Goal: Task Accomplishment & Management: Manage account settings

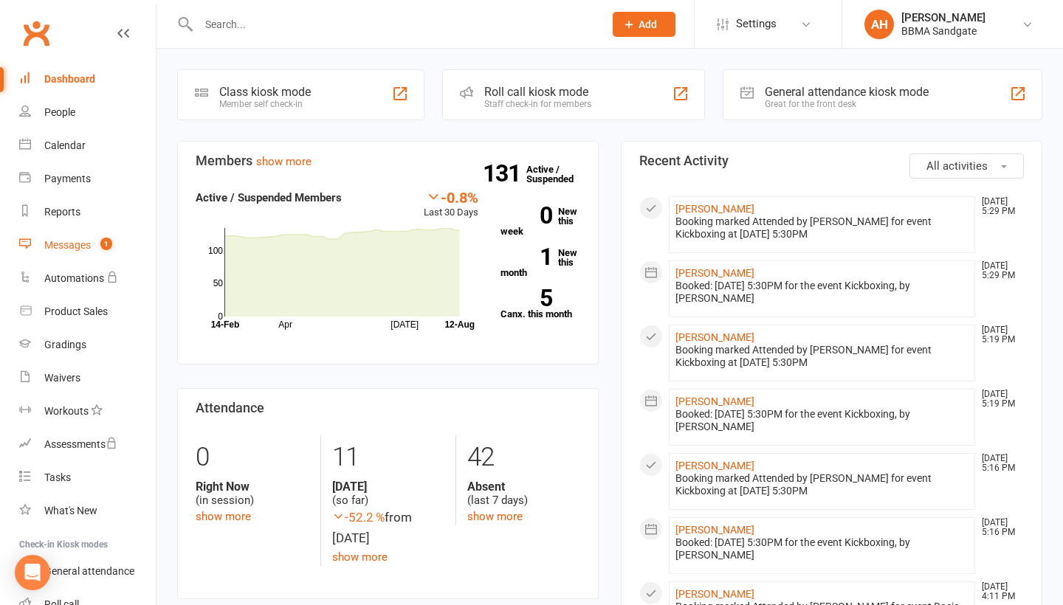
click at [114, 250] on link "Messages 1" at bounding box center [87, 245] width 137 height 33
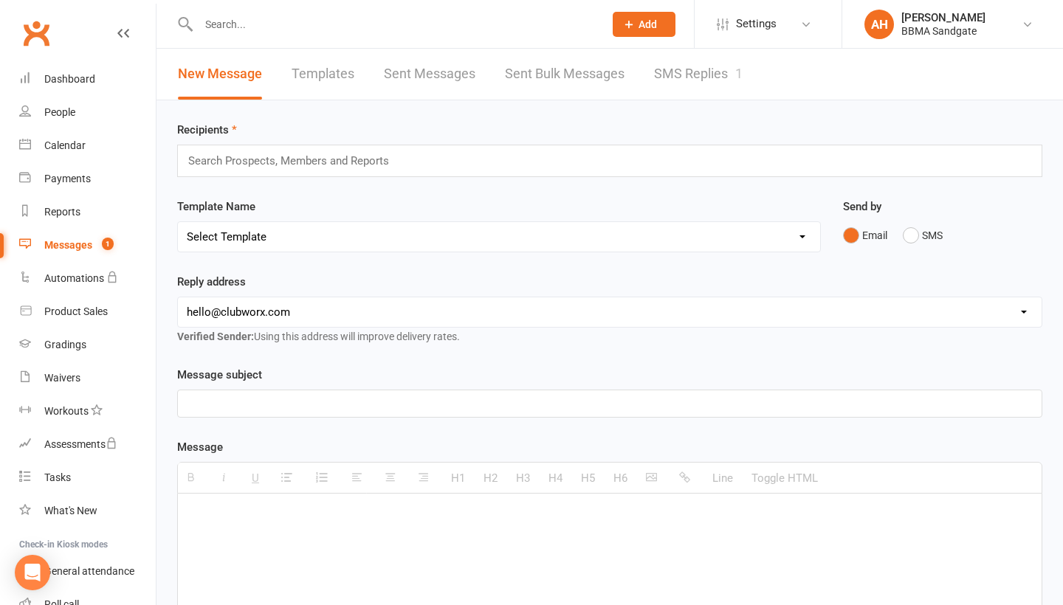
click at [692, 74] on link "SMS Replies 1" at bounding box center [698, 74] width 89 height 51
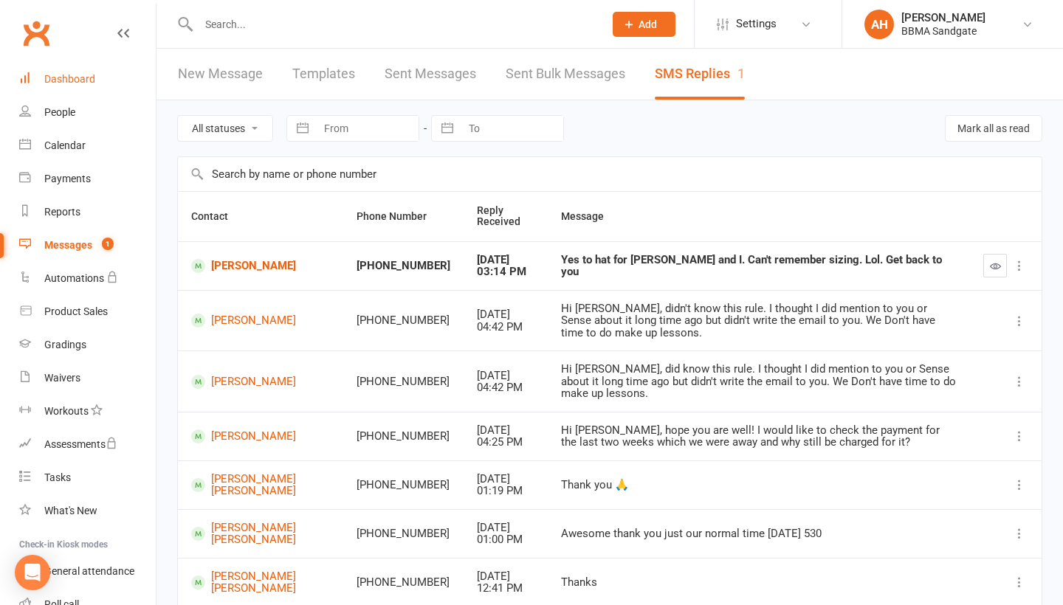
click at [106, 71] on link "Dashboard" at bounding box center [87, 79] width 137 height 33
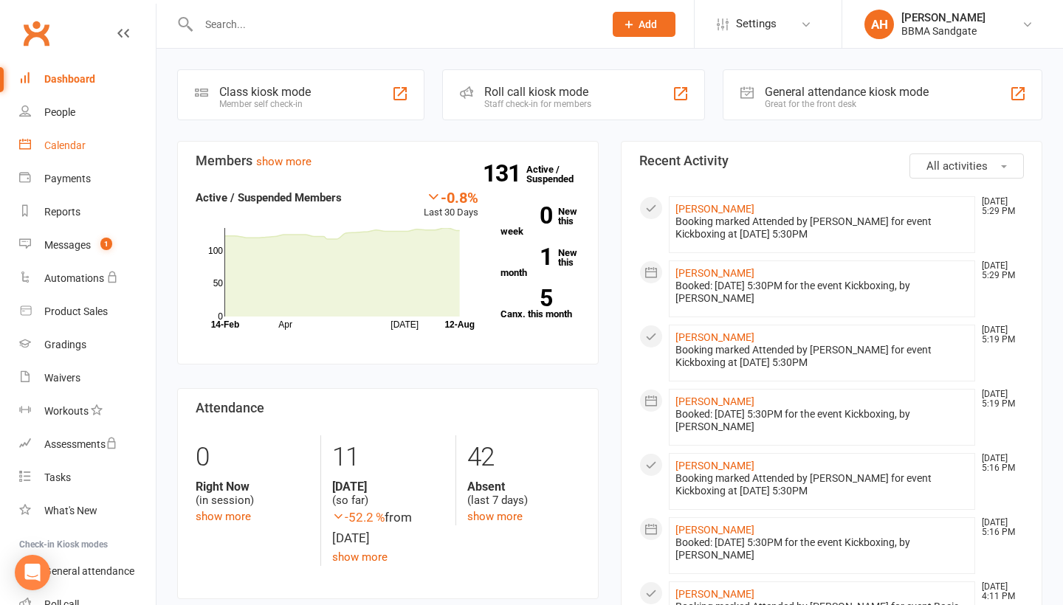
click at [91, 135] on link "Calendar" at bounding box center [87, 145] width 137 height 33
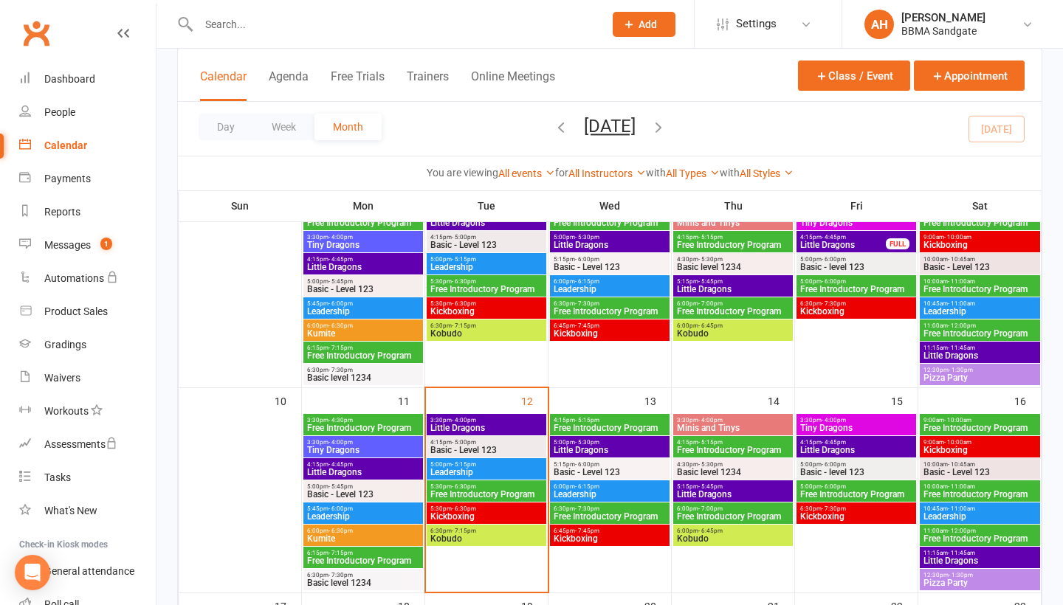
scroll to position [354, 0]
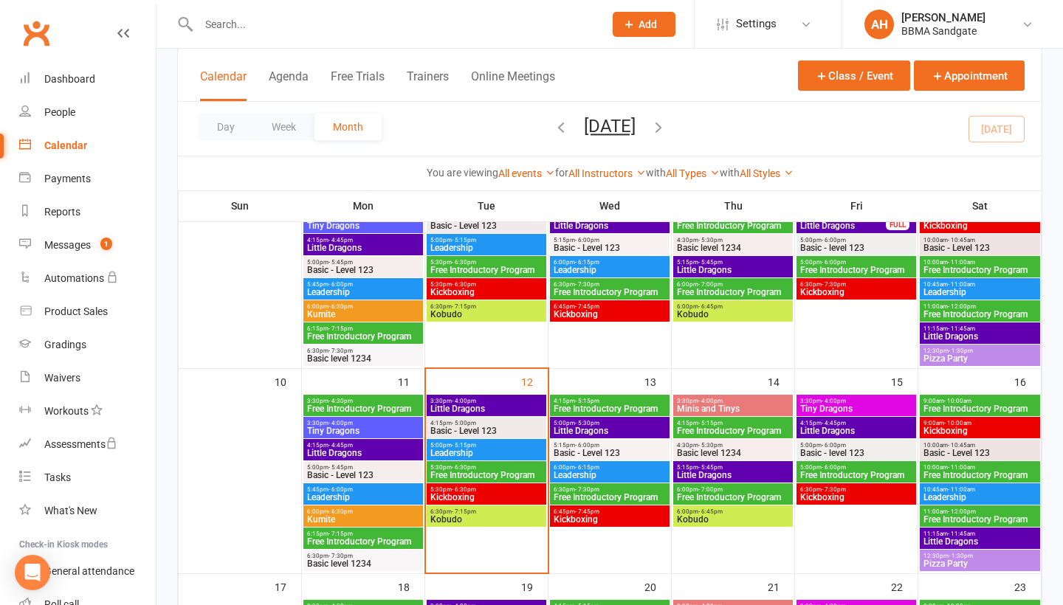
click at [499, 436] on div "4:15pm - 5:00pm Basic - Level 123" at bounding box center [487, 427] width 120 height 21
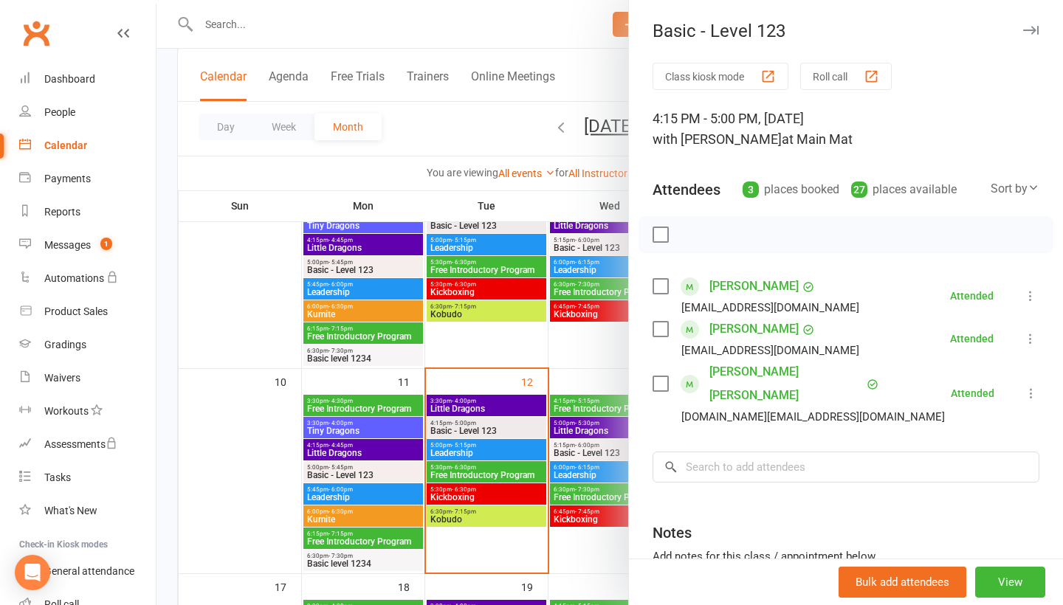
scroll to position [33, 0]
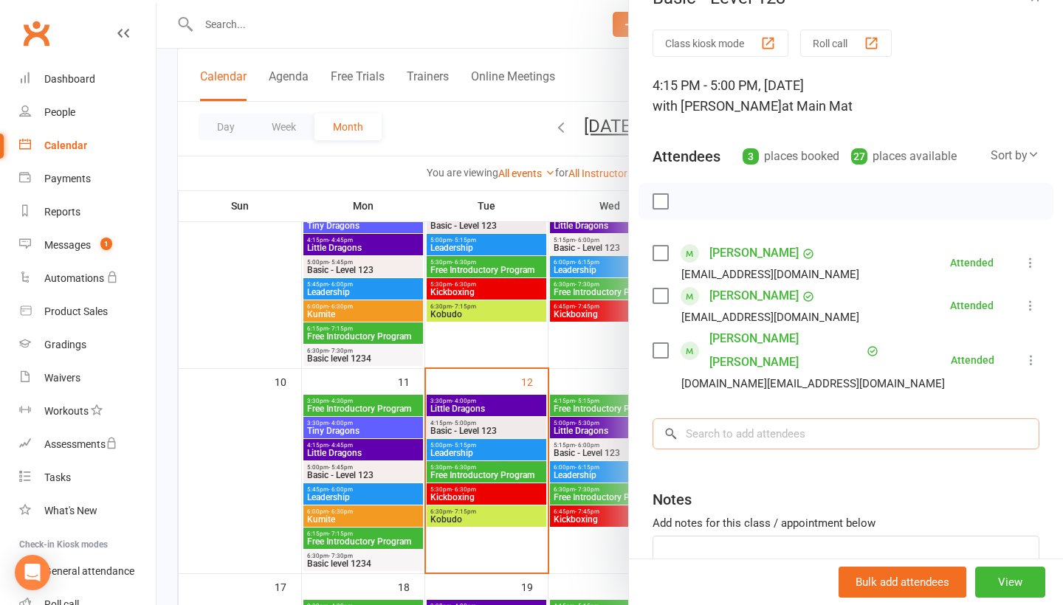
click at [798, 419] on input "search" at bounding box center [846, 434] width 387 height 31
type input "[PERSON_NAME]"
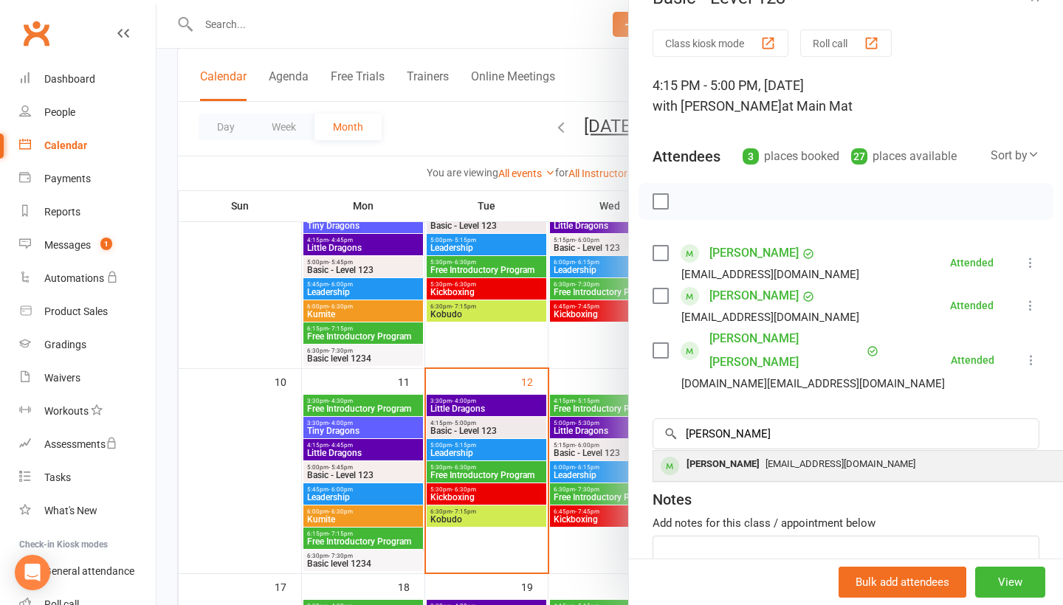
drag, startPoint x: 798, startPoint y: 414, endPoint x: 799, endPoint y: 447, distance: 33.2
click at [799, 458] on span "[EMAIL_ADDRESS][DOMAIN_NAME]" at bounding box center [841, 463] width 150 height 11
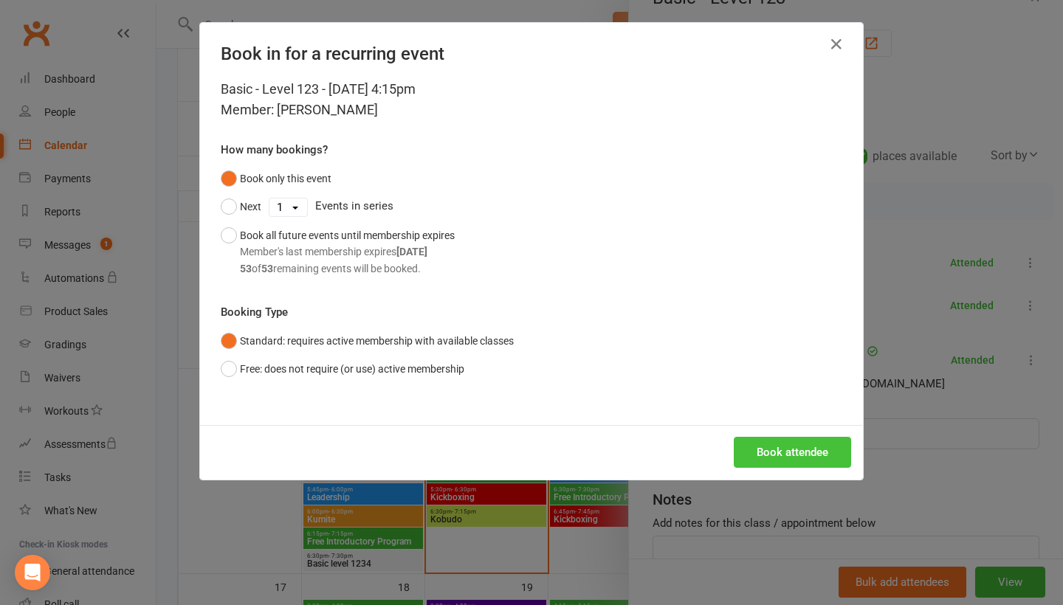
click at [794, 442] on button "Book attendee" at bounding box center [792, 452] width 117 height 31
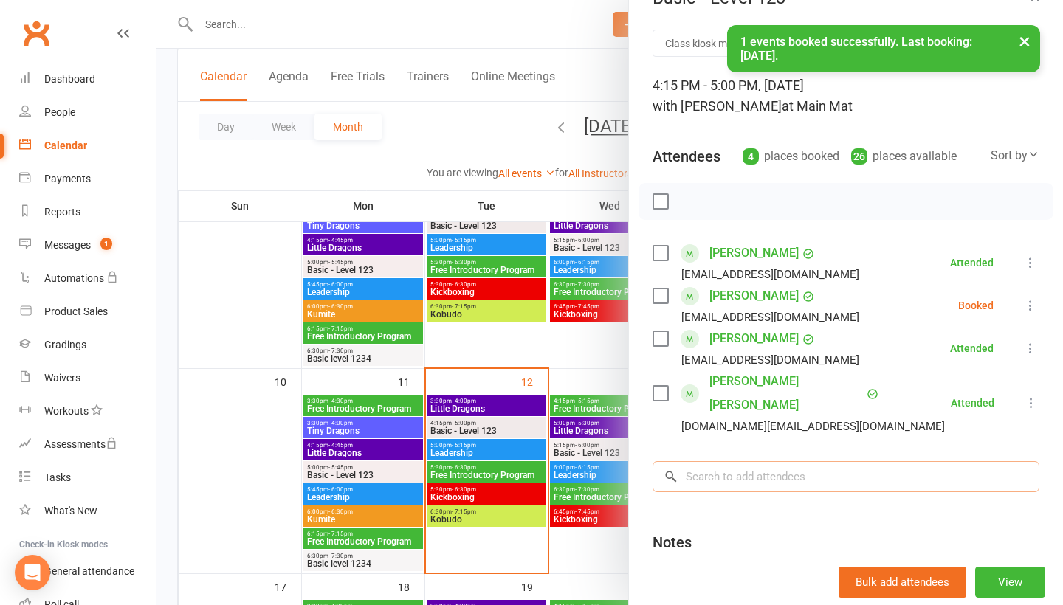
click at [775, 464] on input "search" at bounding box center [846, 476] width 387 height 31
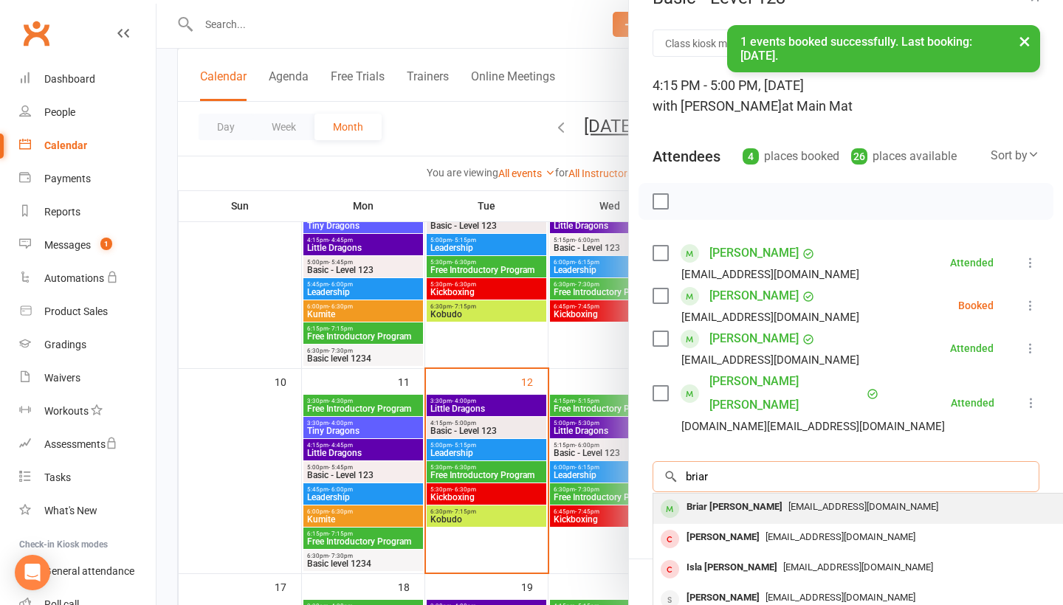
type input "briar"
click at [788, 501] on span "[EMAIL_ADDRESS][DOMAIN_NAME]" at bounding box center [863, 506] width 150 height 11
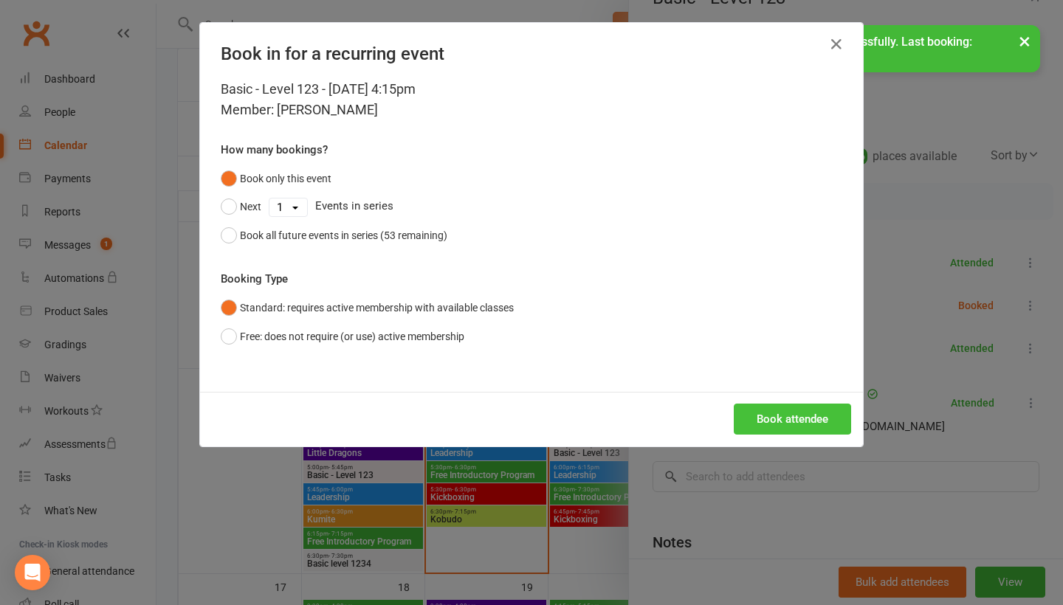
click at [805, 419] on button "Book attendee" at bounding box center [792, 419] width 117 height 31
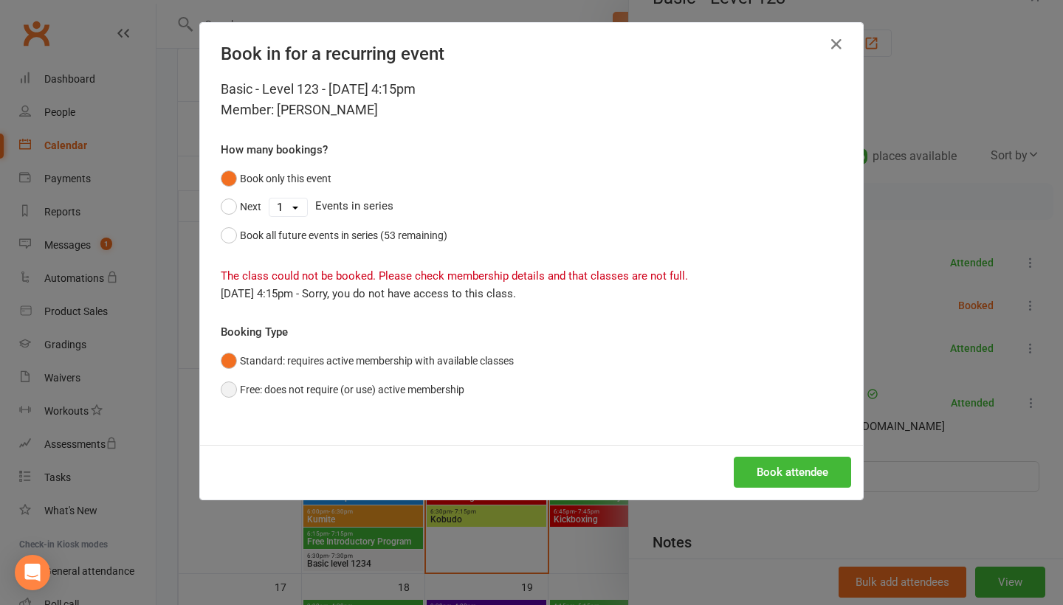
click at [453, 384] on button "Free: does not require (or use) active membership" at bounding box center [343, 390] width 244 height 28
click at [773, 470] on button "Book attendee" at bounding box center [792, 472] width 117 height 31
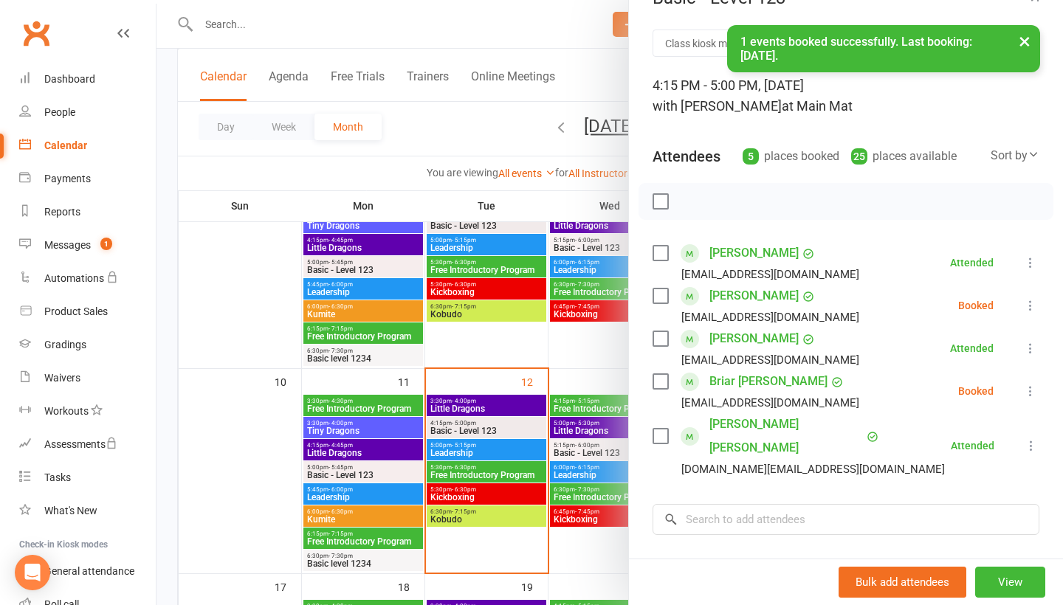
click at [1034, 306] on icon at bounding box center [1030, 305] width 15 height 15
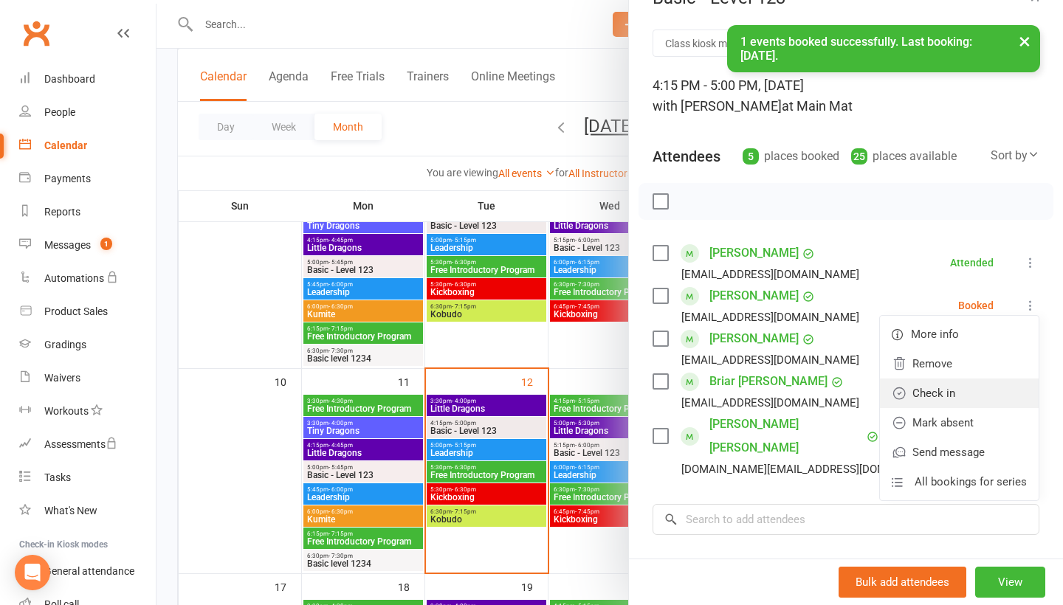
click at [995, 385] on link "Check in" at bounding box center [959, 394] width 159 height 30
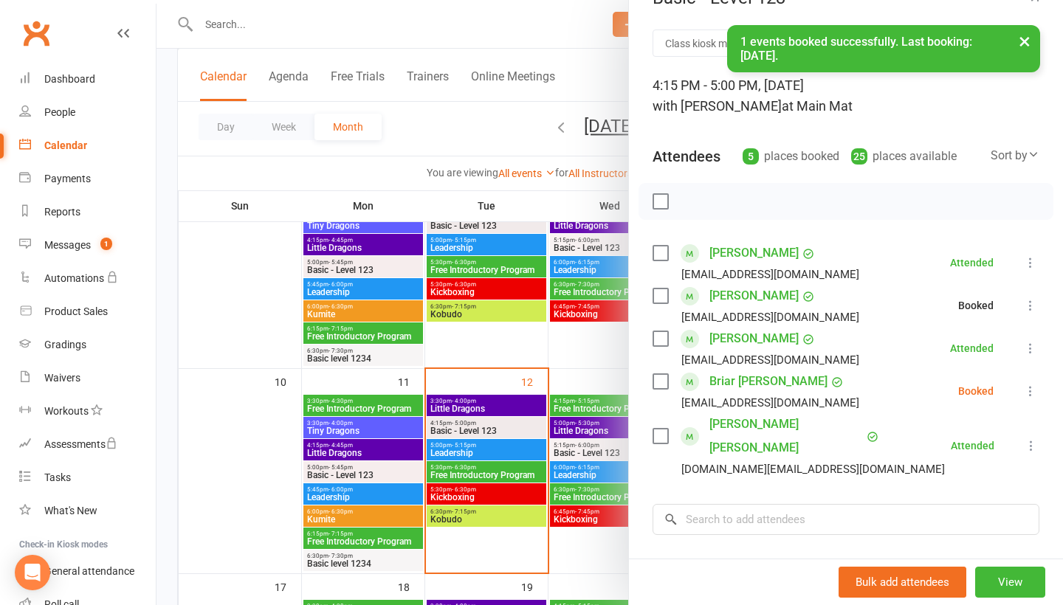
click at [1033, 389] on icon at bounding box center [1030, 391] width 15 height 15
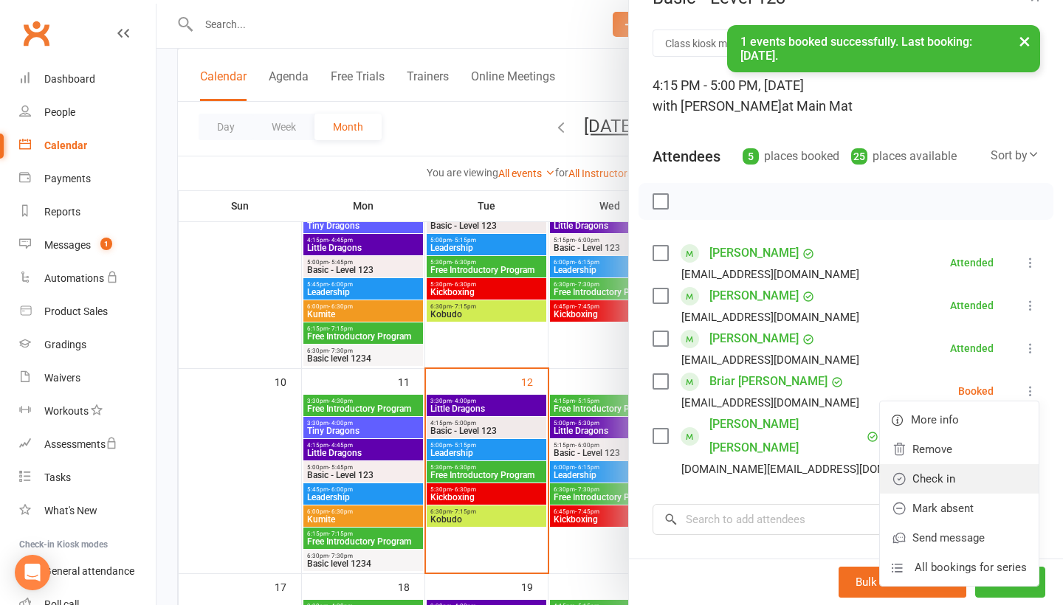
click at [957, 489] on link "Check in" at bounding box center [959, 479] width 159 height 30
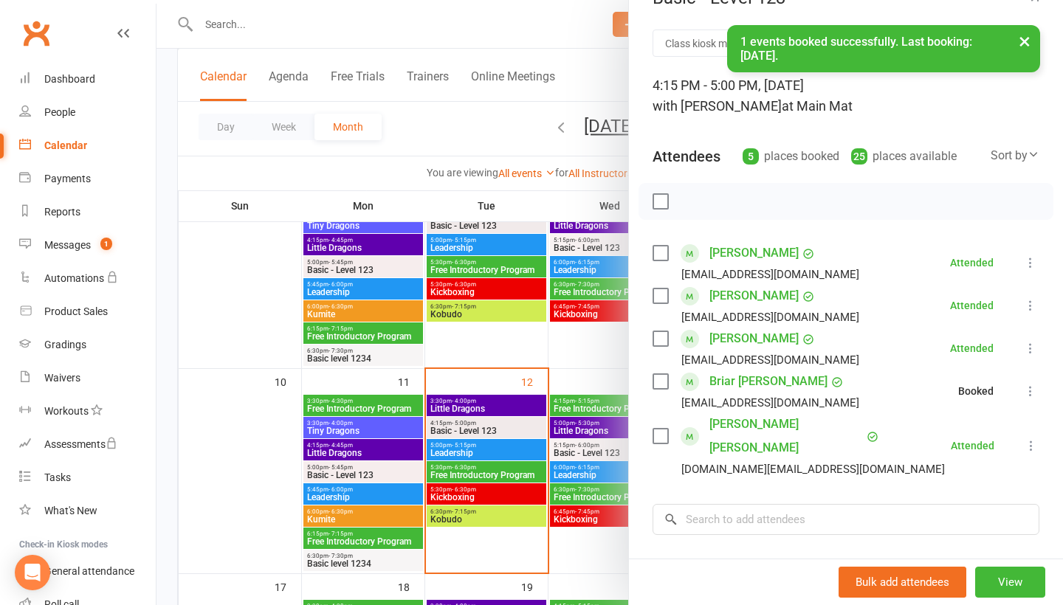
click at [496, 521] on div at bounding box center [610, 302] width 907 height 605
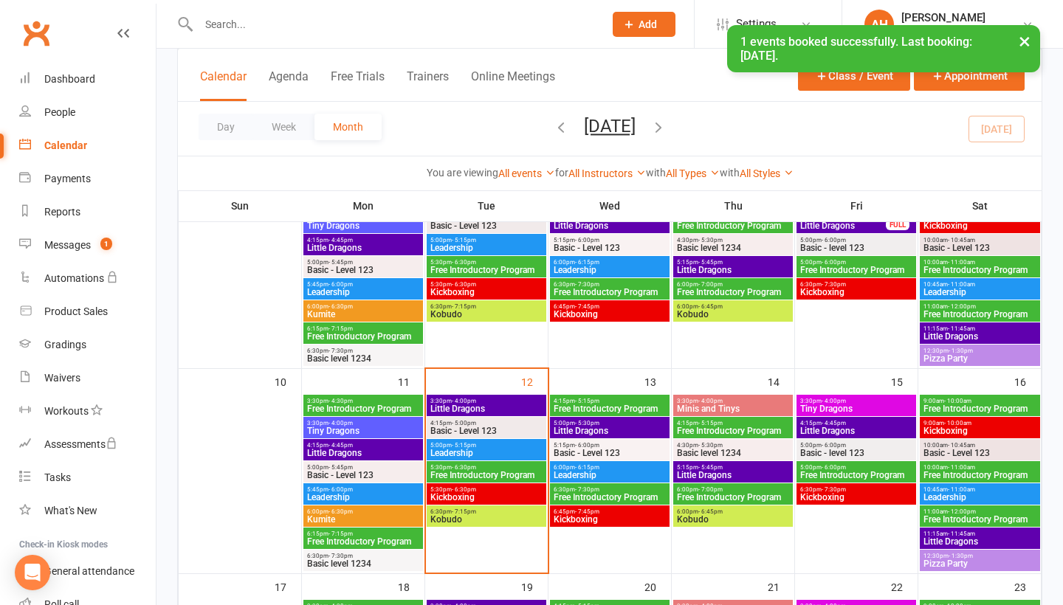
click at [496, 521] on span "Kobudo" at bounding box center [487, 519] width 114 height 9
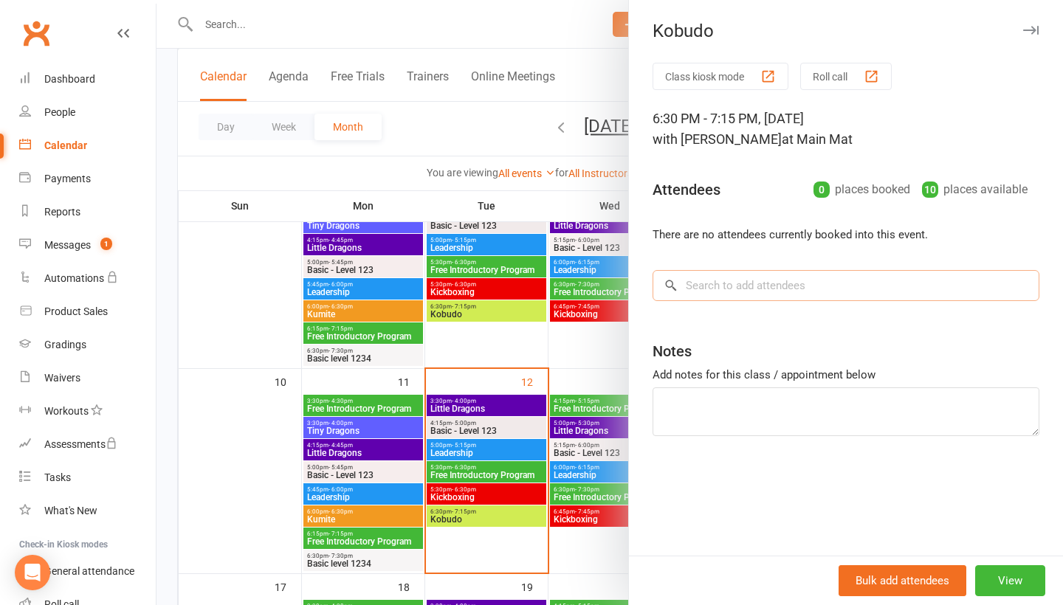
click at [723, 295] on input "search" at bounding box center [846, 285] width 387 height 31
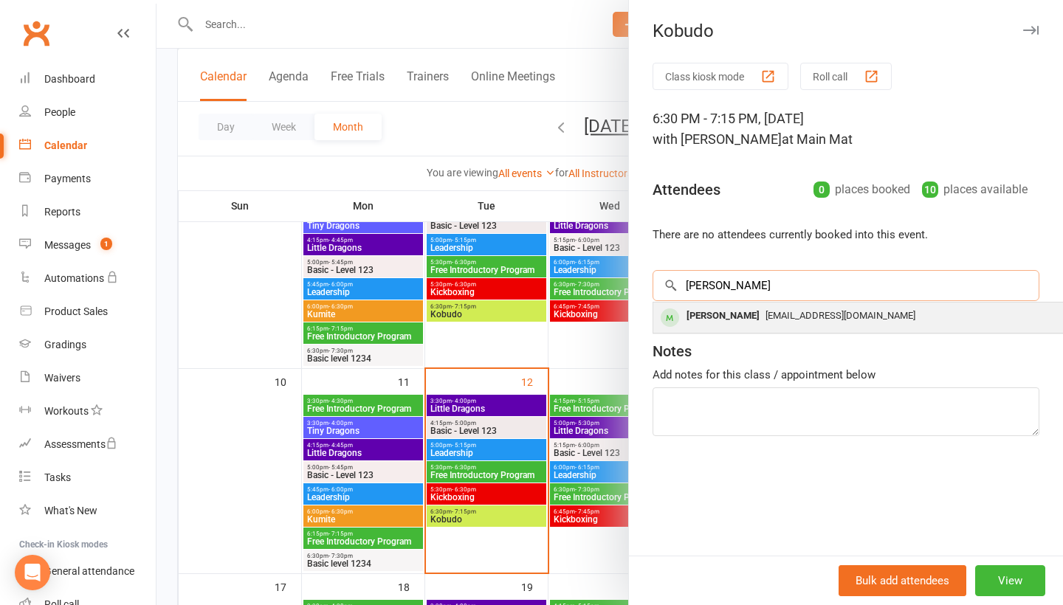
type input "[PERSON_NAME]"
click at [724, 326] on div "[PERSON_NAME]" at bounding box center [723, 316] width 85 height 21
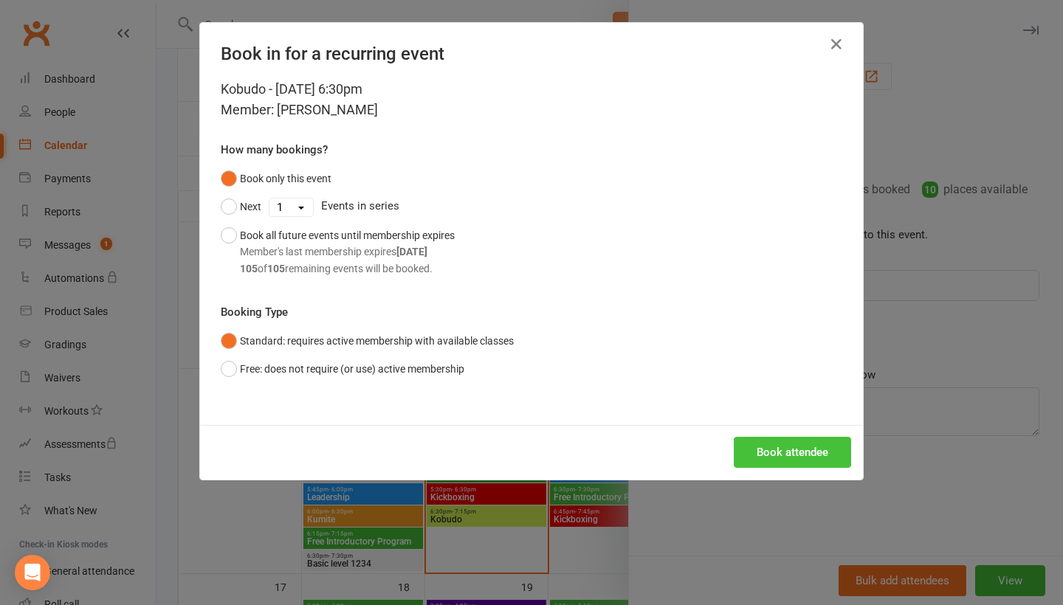
click at [768, 442] on button "Book attendee" at bounding box center [792, 452] width 117 height 31
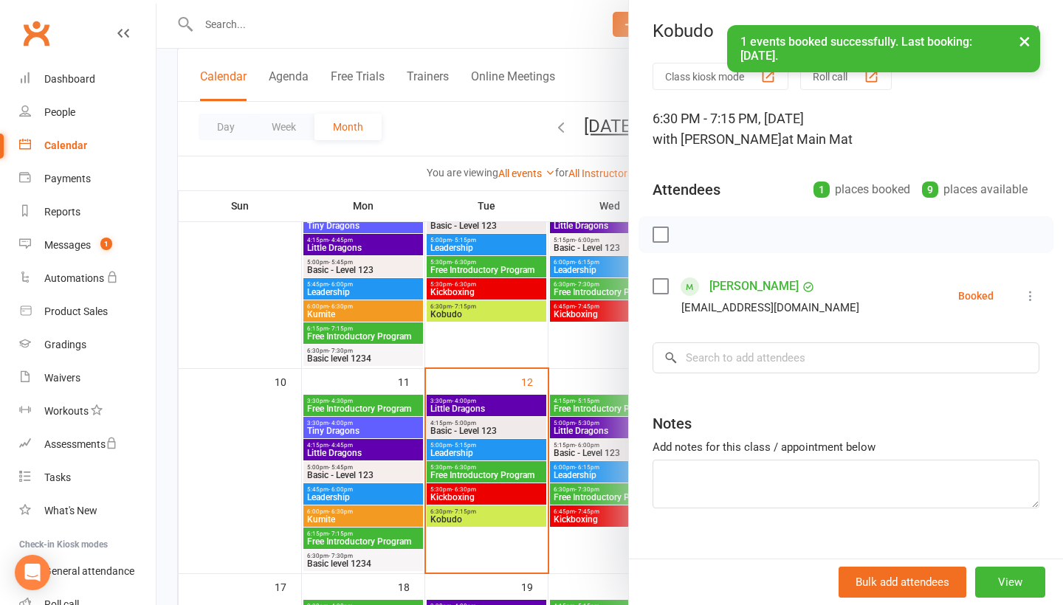
click at [749, 342] on div "Class kiosk mode Roll call 6:30 PM - 7:15 PM, [DATE] with [PERSON_NAME] at Main…" at bounding box center [846, 323] width 434 height 520
click at [748, 361] on input "search" at bounding box center [846, 358] width 387 height 31
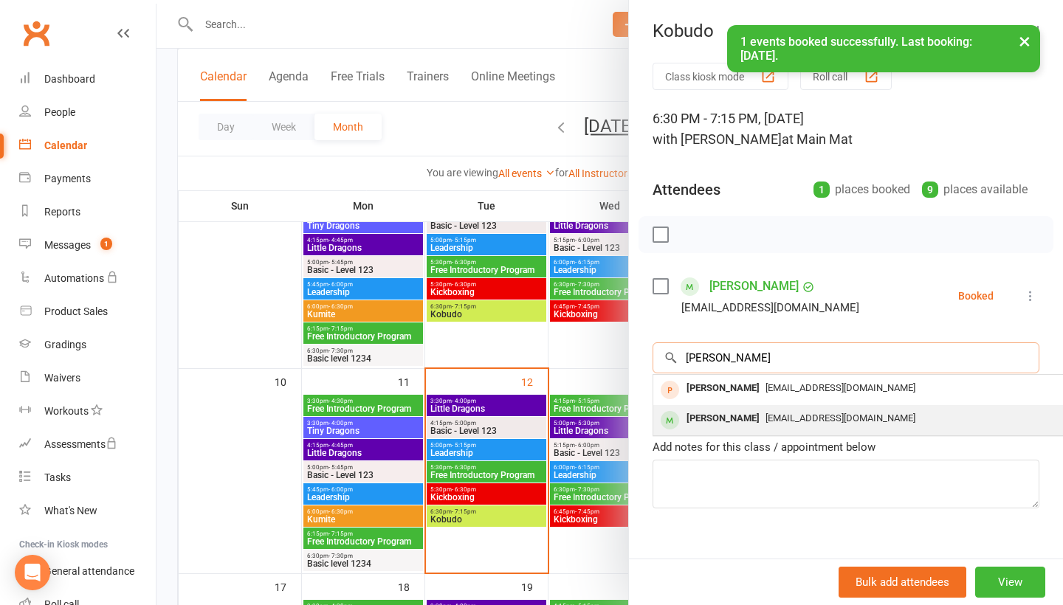
type input "[PERSON_NAME]"
click at [750, 424] on div "[PERSON_NAME]" at bounding box center [723, 418] width 85 height 21
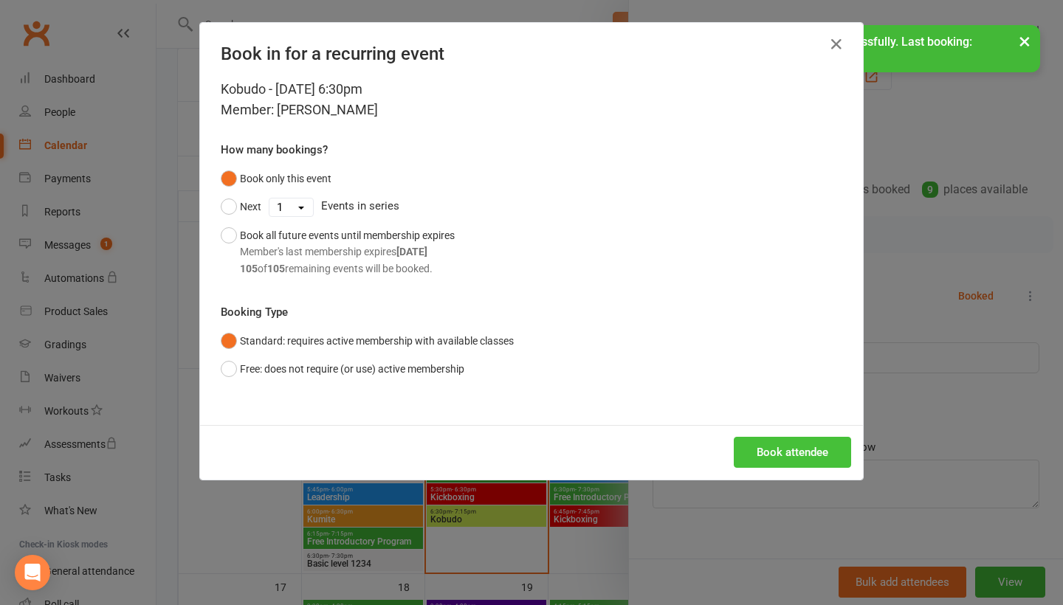
click at [759, 444] on button "Book attendee" at bounding box center [792, 452] width 117 height 31
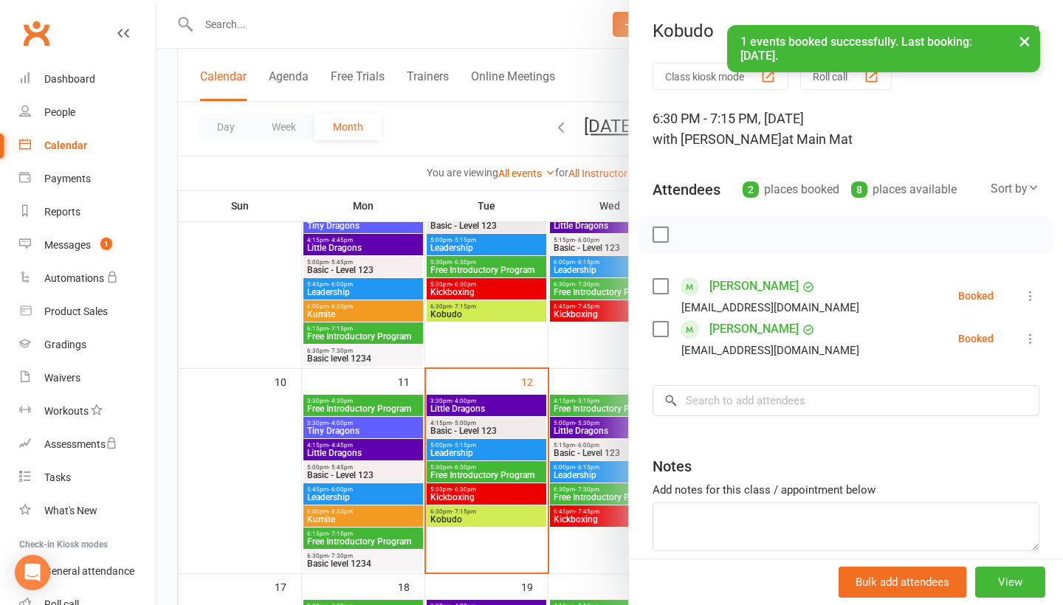
click at [748, 421] on div "Class kiosk mode Roll call 6:30 PM - 7:15 PM, [DATE] with [PERSON_NAME] at Main…" at bounding box center [846, 344] width 434 height 563
click at [748, 407] on input "search" at bounding box center [846, 400] width 387 height 31
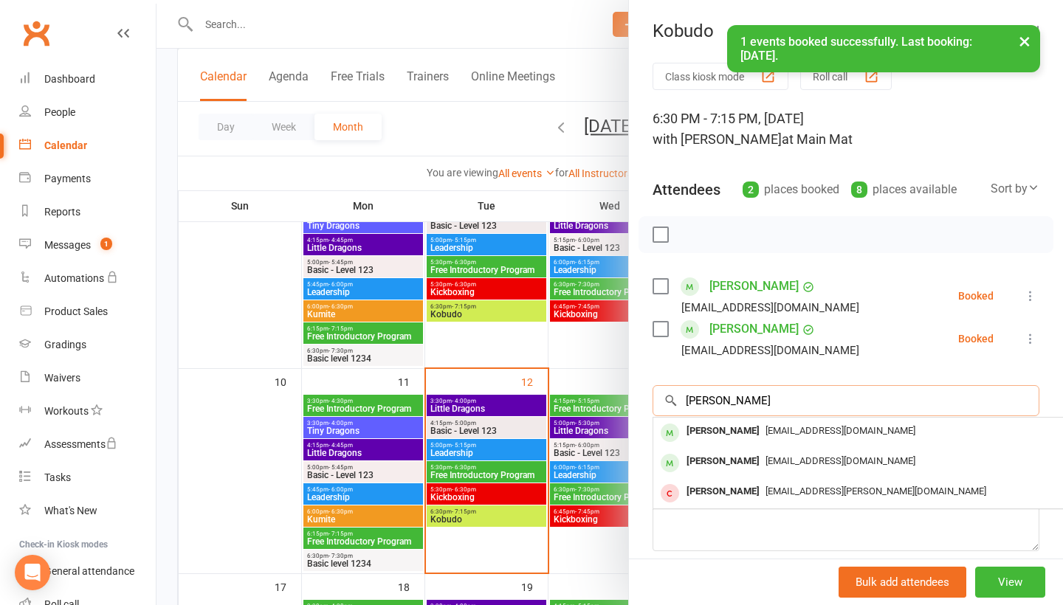
type input "[PERSON_NAME]"
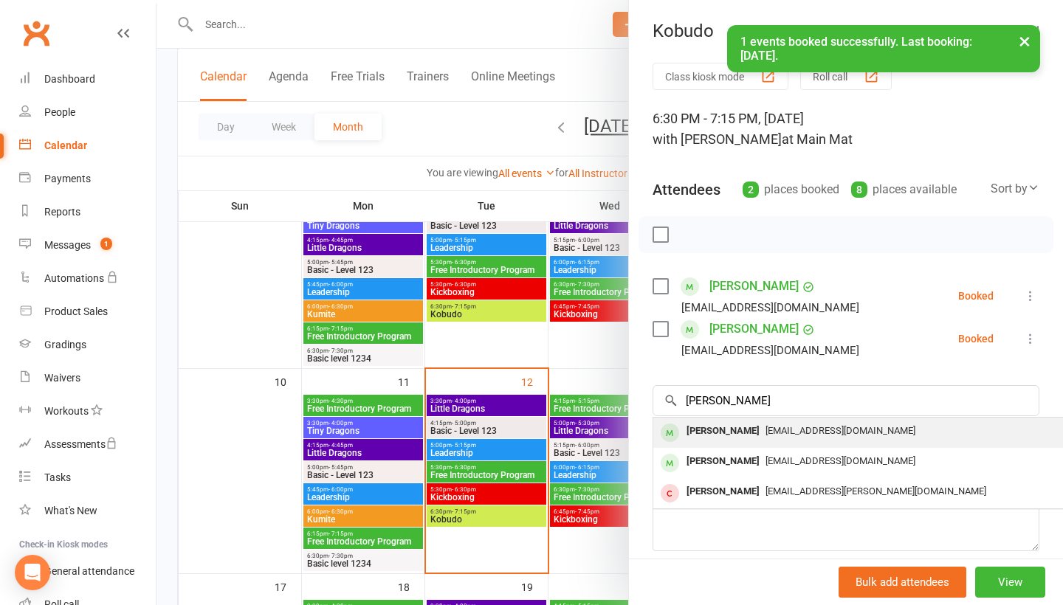
drag, startPoint x: 749, startPoint y: 425, endPoint x: 749, endPoint y: 438, distance: 12.5
click at [766, 436] on span "[EMAIL_ADDRESS][DOMAIN_NAME]" at bounding box center [841, 430] width 150 height 11
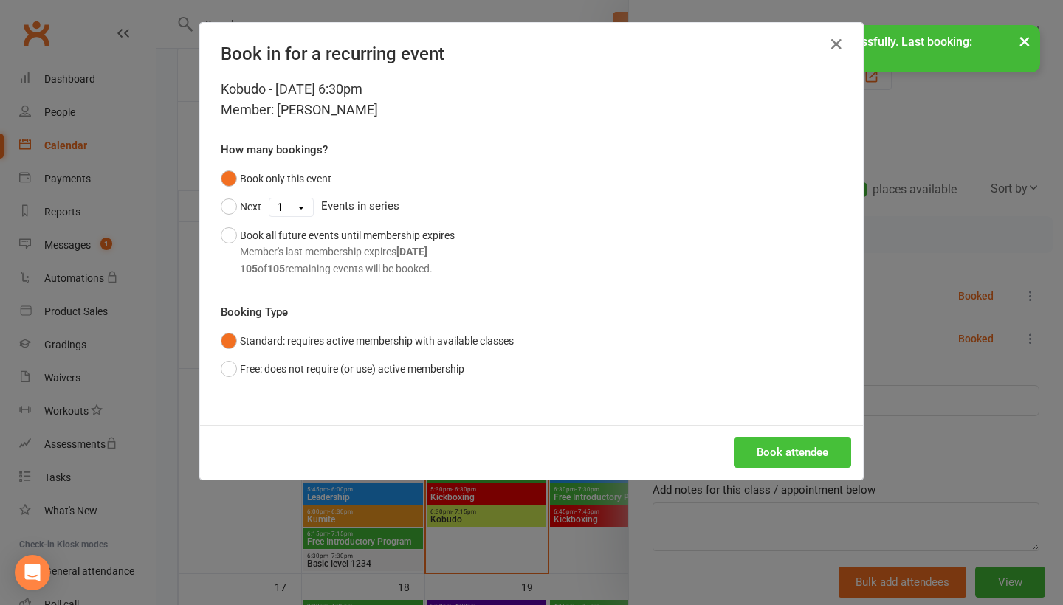
click at [775, 437] on button "Book attendee" at bounding box center [792, 452] width 117 height 31
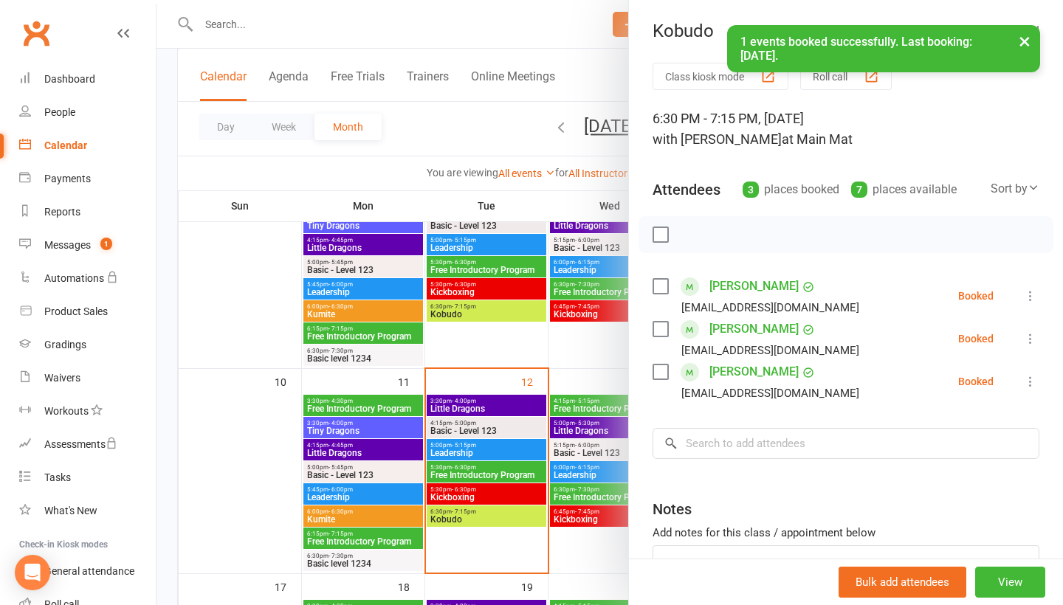
click at [1034, 296] on icon at bounding box center [1030, 296] width 15 height 15
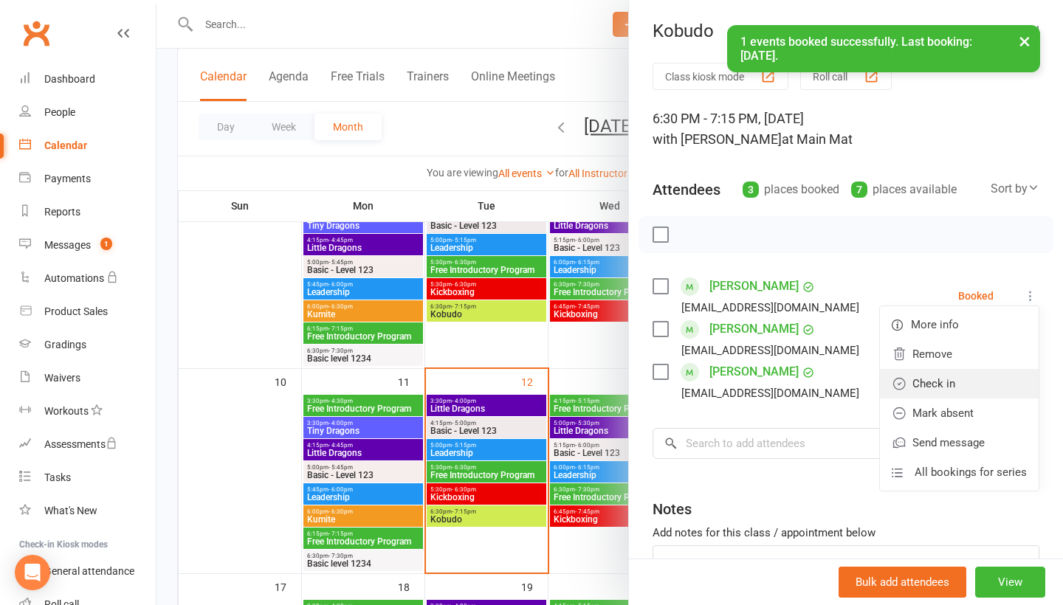
click at [1000, 374] on link "Check in" at bounding box center [959, 384] width 159 height 30
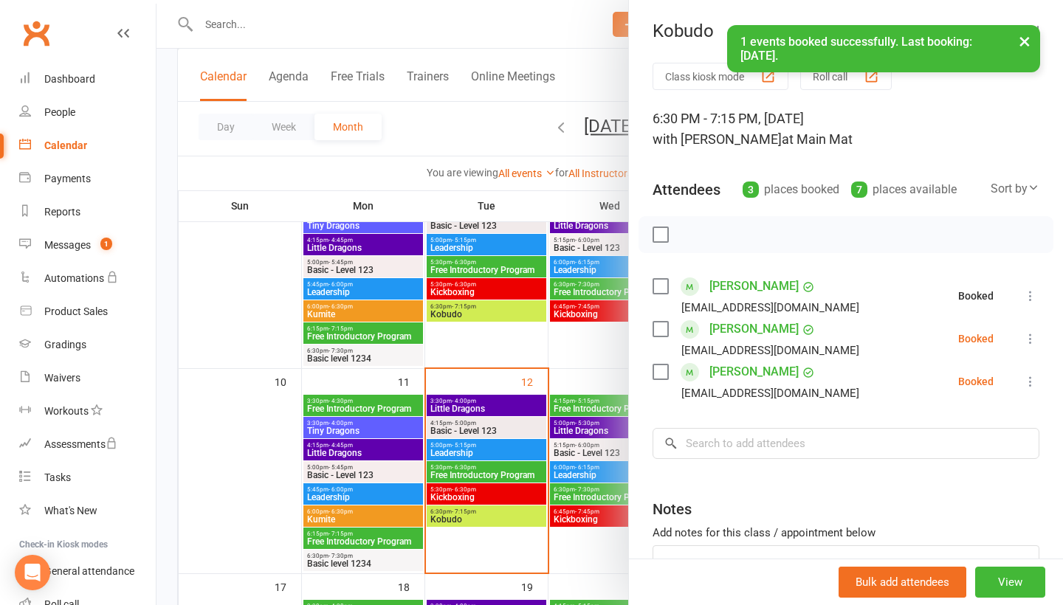
click at [1029, 345] on icon at bounding box center [1030, 338] width 15 height 15
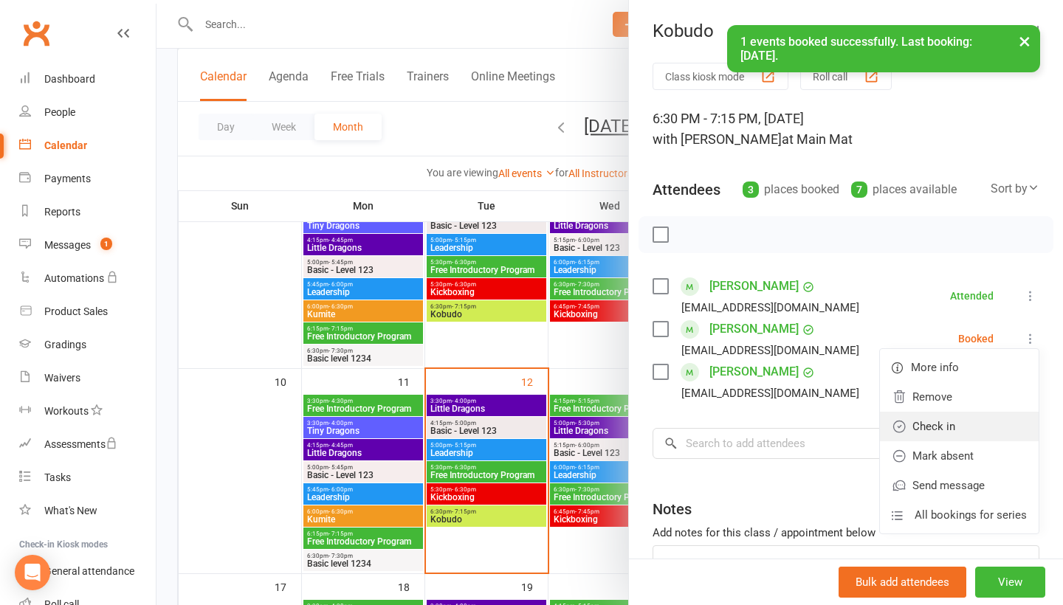
click at [993, 422] on link "Check in" at bounding box center [959, 427] width 159 height 30
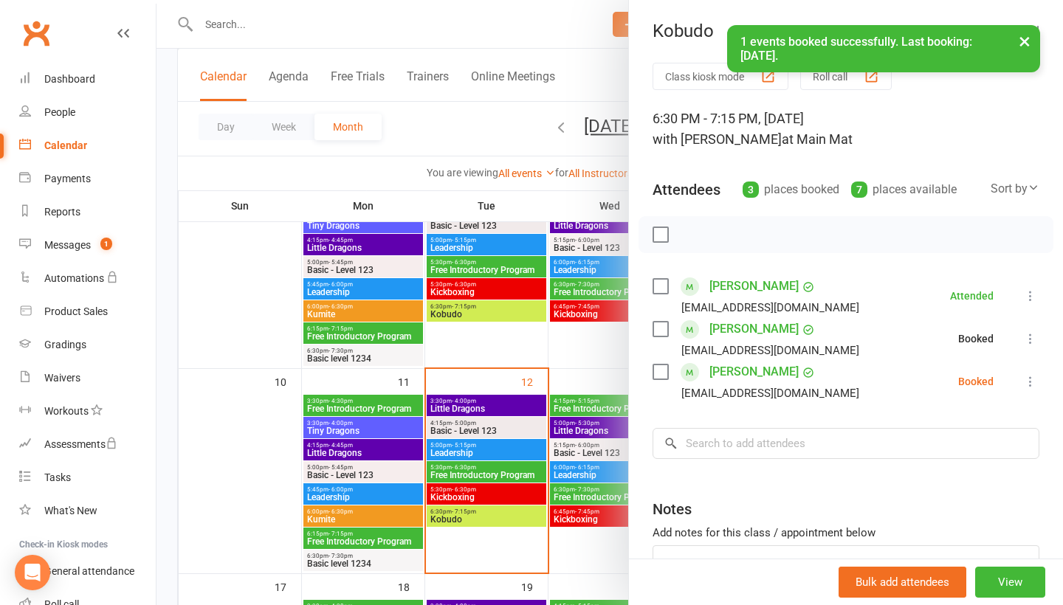
click at [1027, 391] on button at bounding box center [1031, 382] width 18 height 18
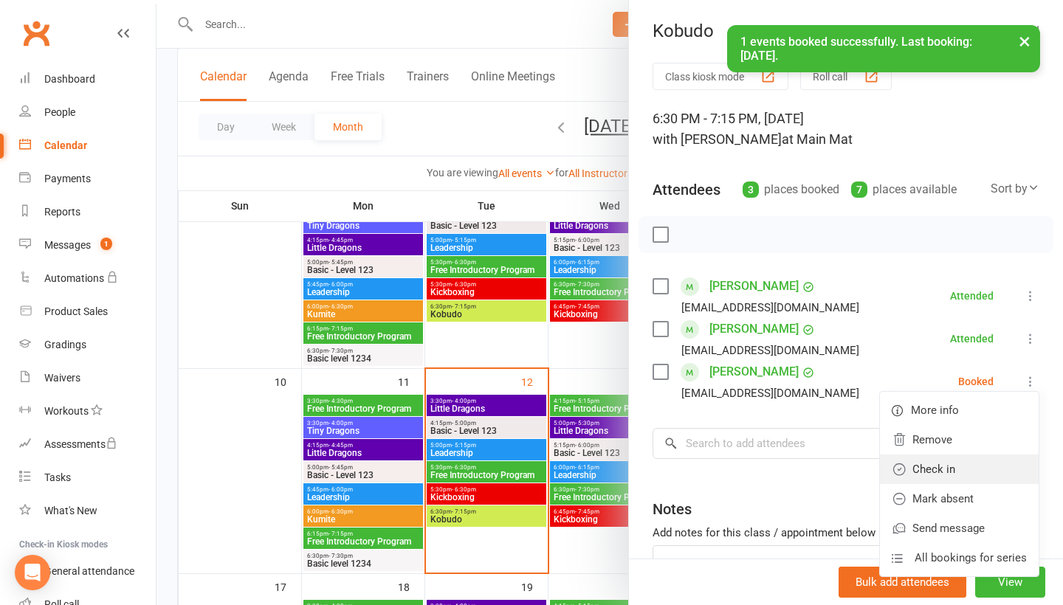
click at [974, 473] on link "Check in" at bounding box center [959, 470] width 159 height 30
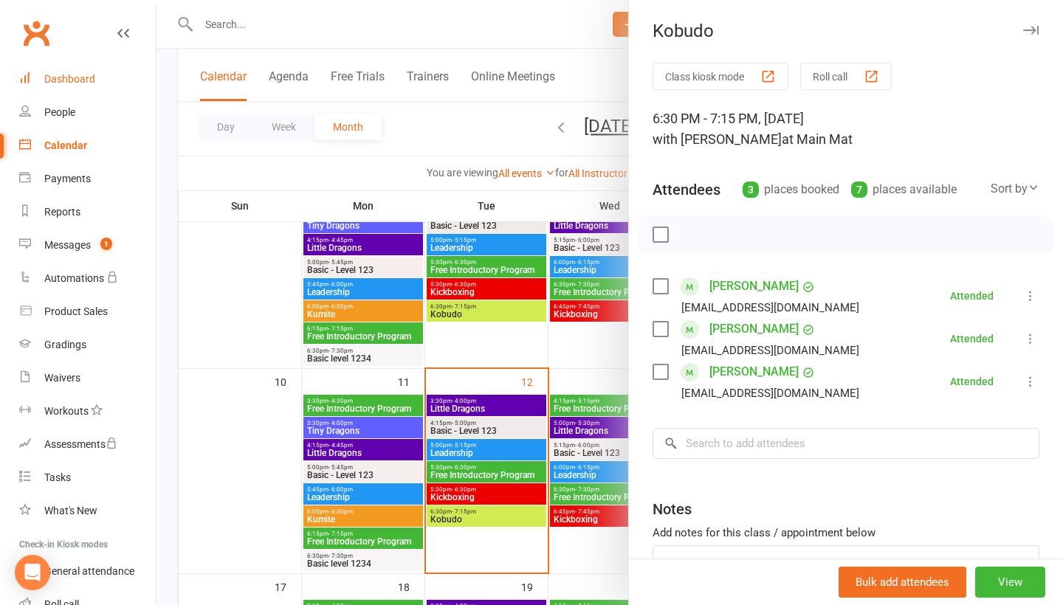
click at [110, 78] on link "Dashboard" at bounding box center [87, 79] width 137 height 33
